Goal: Book appointment/travel/reservation

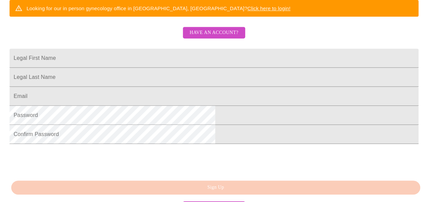
scroll to position [146, 0]
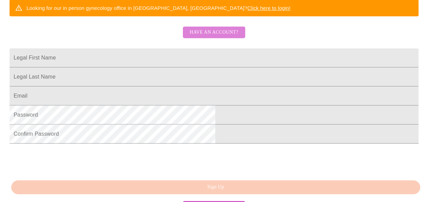
click at [221, 37] on span "Have an account?" at bounding box center [214, 32] width 49 height 9
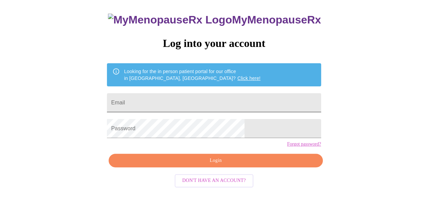
click at [193, 99] on input "Email" at bounding box center [214, 102] width 214 height 19
type input "[EMAIL_ADDRESS][DOMAIN_NAME]"
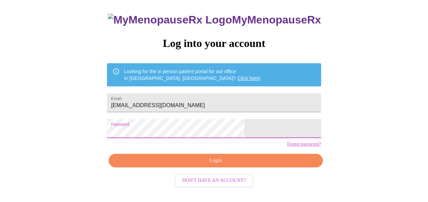
click at [222, 165] on span "Login" at bounding box center [215, 161] width 198 height 9
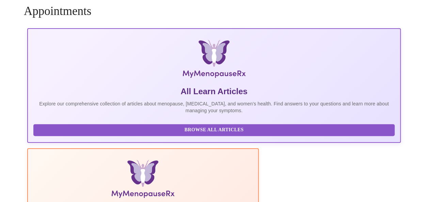
scroll to position [40, 0]
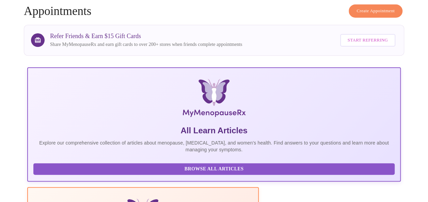
click at [371, 9] on span "Create Appointment" at bounding box center [376, 11] width 38 height 8
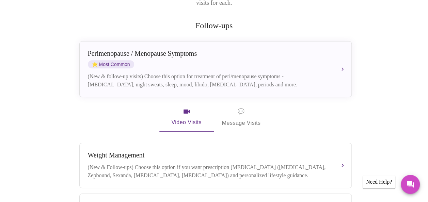
scroll to position [157, 0]
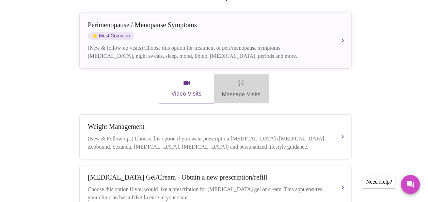
click at [246, 84] on span "💬 Message Visits" at bounding box center [241, 88] width 39 height 21
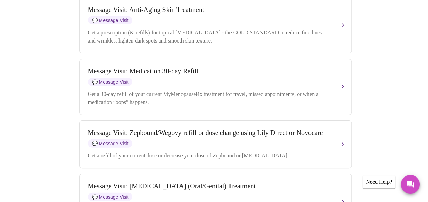
scroll to position [861, 0]
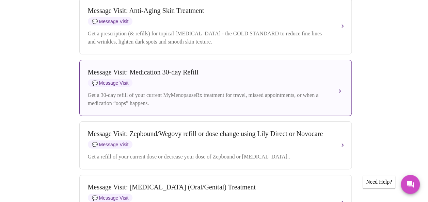
click at [253, 87] on div "Message Visit: Medication 30-day Refill 💬 Message Visit" at bounding box center [209, 77] width 242 height 19
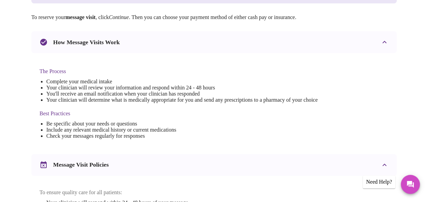
scroll to position [139, 0]
